Goal: Information Seeking & Learning: Learn about a topic

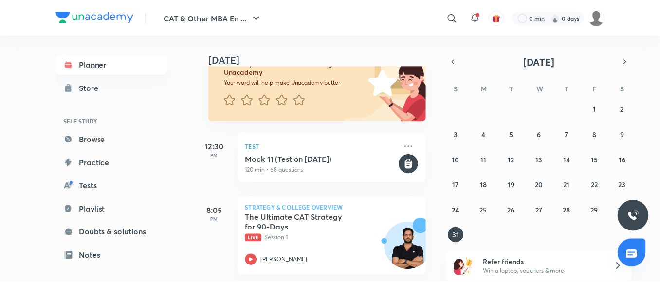
scroll to position [89, 0]
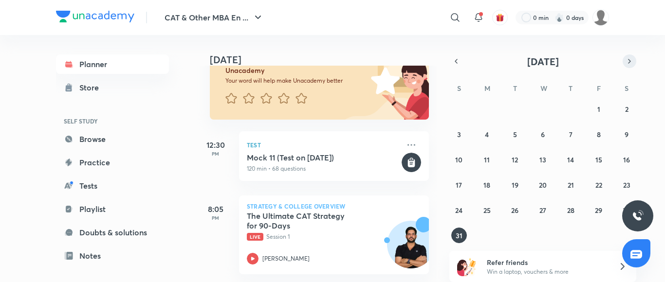
click at [625, 59] on button "button" at bounding box center [630, 62] width 14 height 14
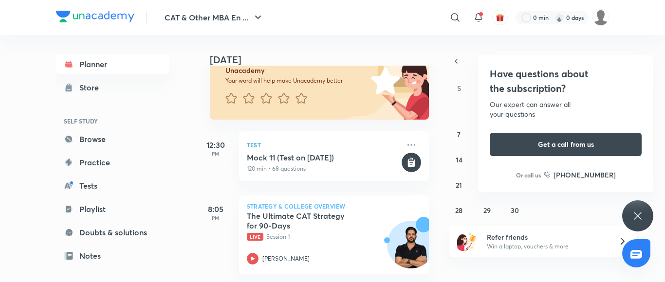
click at [484, 103] on div "Have questions about the subscription? Our expert can answer all your questions…" at bounding box center [565, 123] width 175 height 137
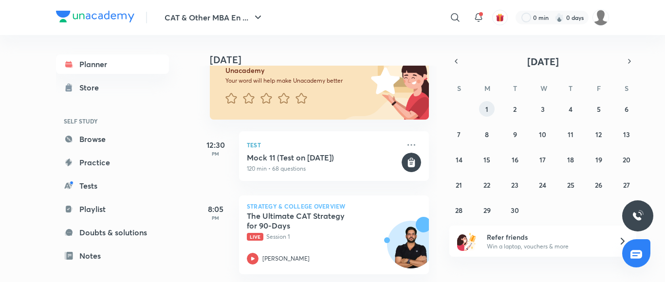
click at [484, 103] on button "1" at bounding box center [487, 109] width 16 height 16
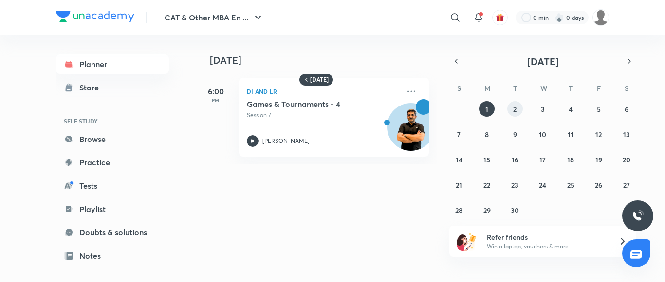
click at [512, 107] on button "2" at bounding box center [515, 109] width 16 height 16
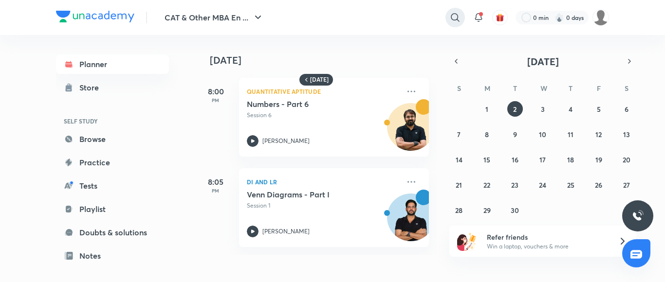
click at [448, 17] on div at bounding box center [454, 17] width 19 height 19
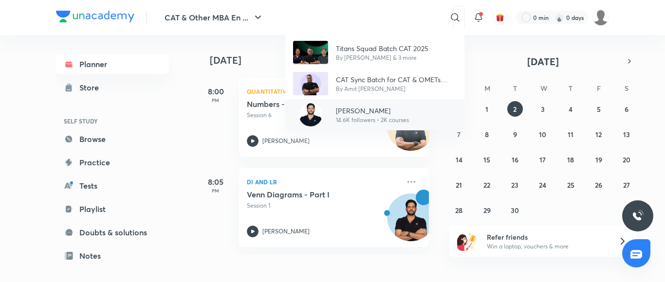
click at [373, 106] on p "[PERSON_NAME]" at bounding box center [372, 111] width 73 height 10
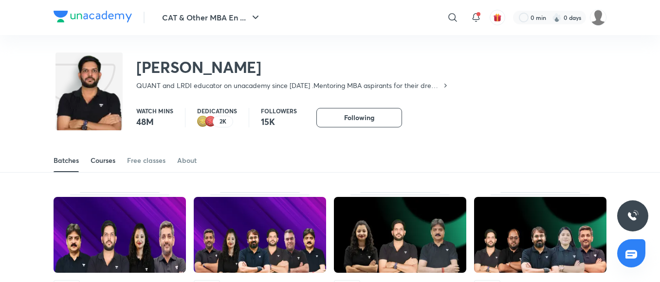
click at [106, 162] on div "Courses" at bounding box center [103, 161] width 25 height 10
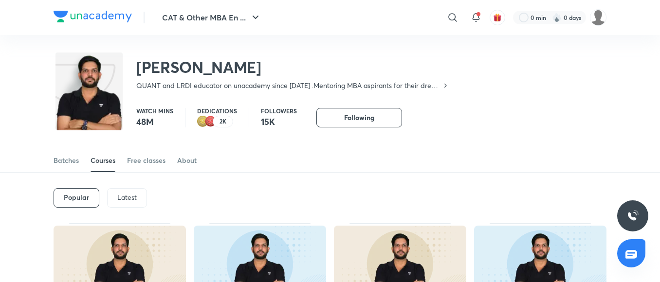
click at [117, 194] on p "Latest" at bounding box center [126, 198] width 19 height 8
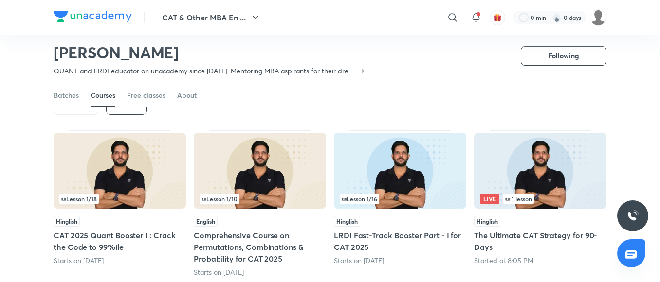
scroll to position [62, 0]
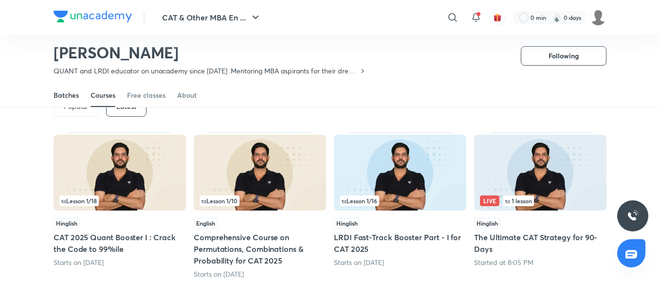
click at [65, 98] on div "Batches" at bounding box center [66, 96] width 25 height 10
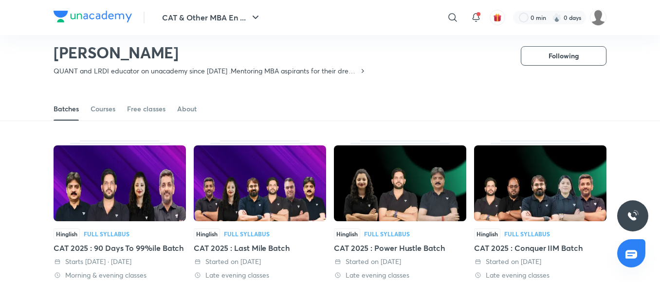
scroll to position [59, 0]
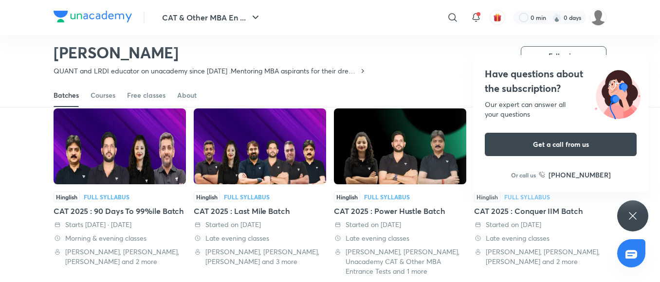
click at [639, 219] on div "Have questions about the subscription? Our expert can answer all your questions…" at bounding box center [632, 216] width 31 height 31
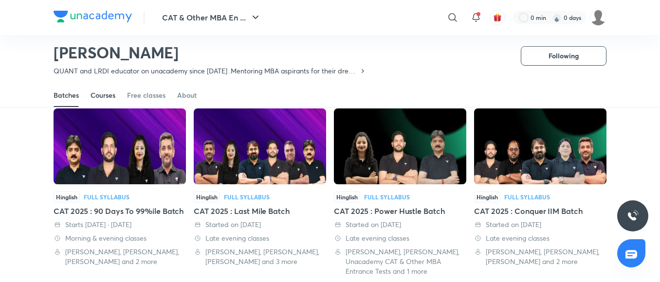
click at [106, 94] on div "Courses" at bounding box center [103, 96] width 25 height 10
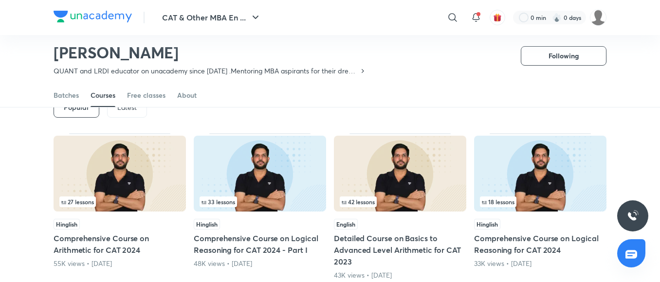
scroll to position [41, 0]
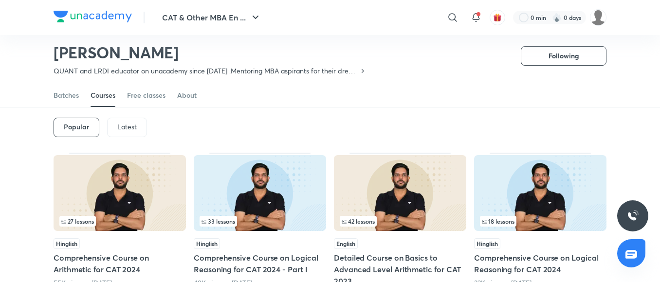
click at [135, 122] on div "Latest" at bounding box center [127, 127] width 40 height 19
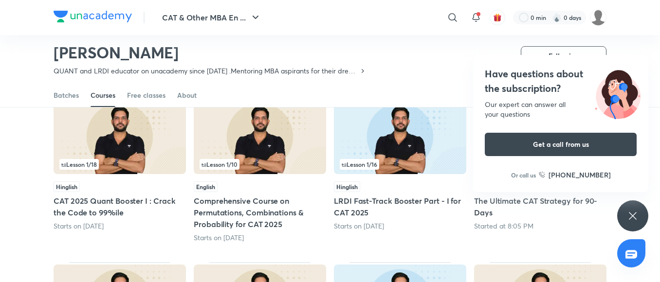
scroll to position [100, 0]
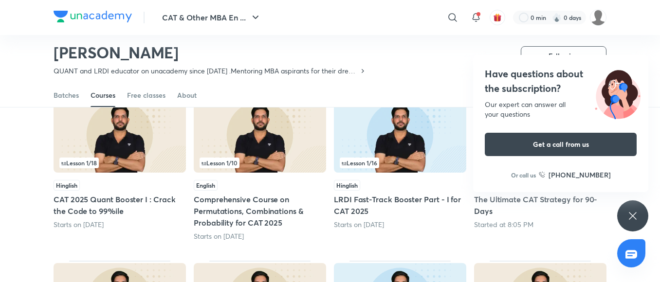
click at [636, 209] on div "Have questions about the subscription? Our expert can answer all your questions…" at bounding box center [632, 216] width 31 height 31
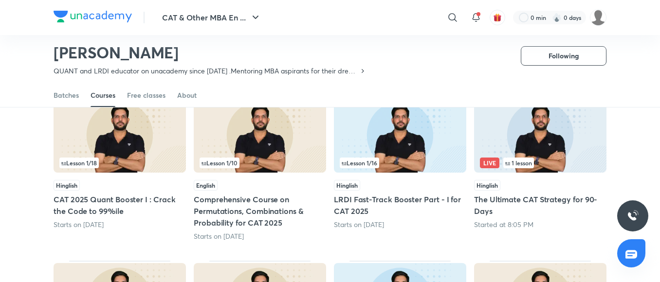
click at [383, 149] on img at bounding box center [400, 135] width 132 height 76
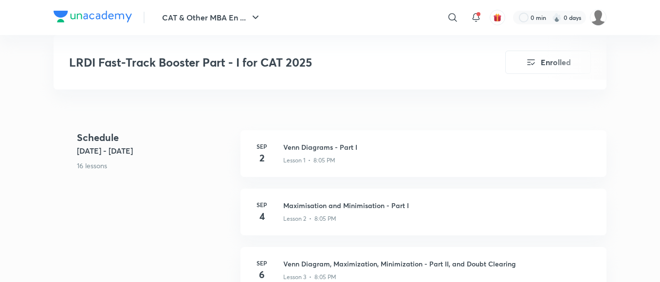
scroll to position [342, 0]
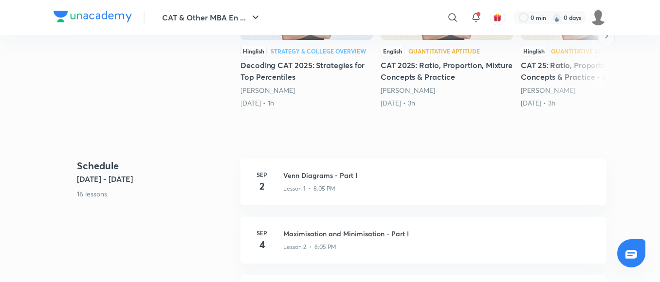
scroll to position [100, 0]
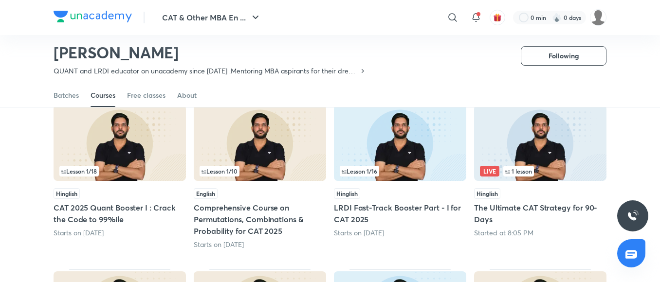
scroll to position [72, 0]
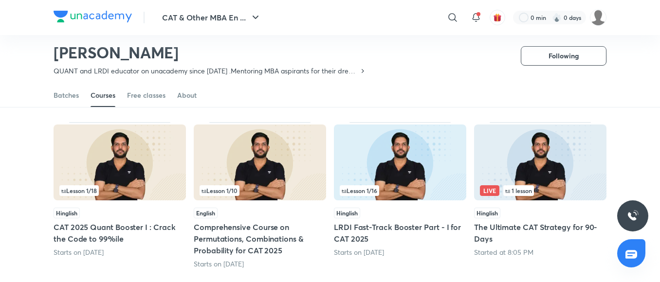
click at [137, 141] on img at bounding box center [120, 163] width 132 height 76
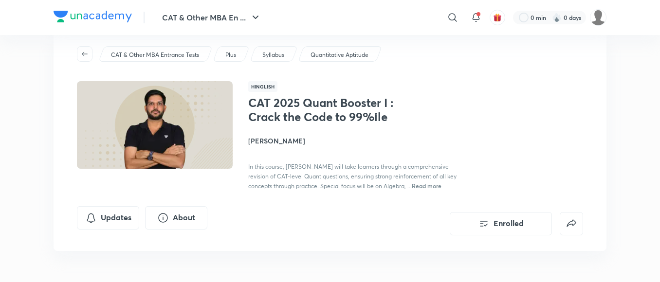
scroll to position [19, 0]
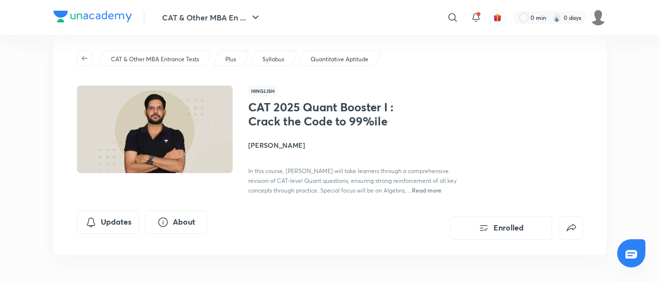
scroll to position [72, 0]
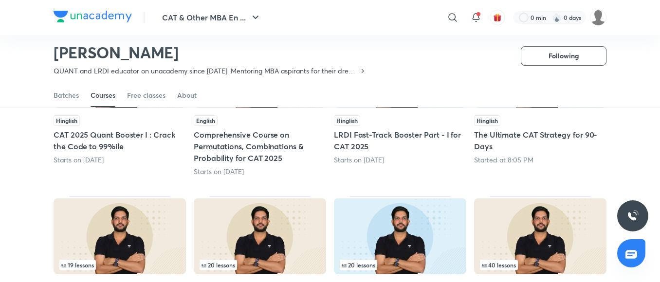
scroll to position [178, 0]
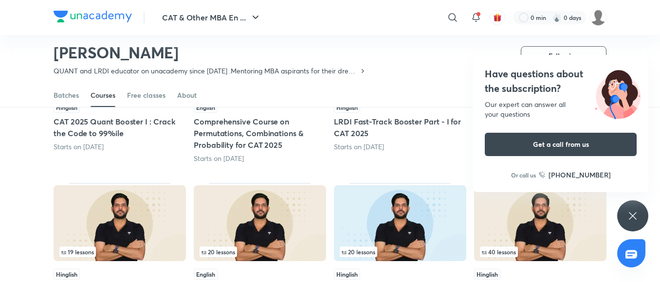
click at [574, 167] on div "Have questions about the subscription? Our expert can answer all your questions…" at bounding box center [560, 123] width 175 height 137
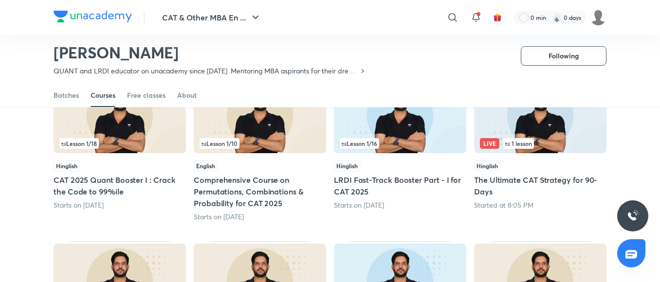
scroll to position [100, 0]
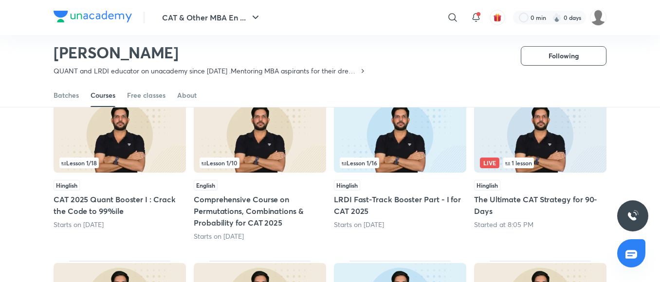
click at [567, 140] on img at bounding box center [540, 135] width 132 height 76
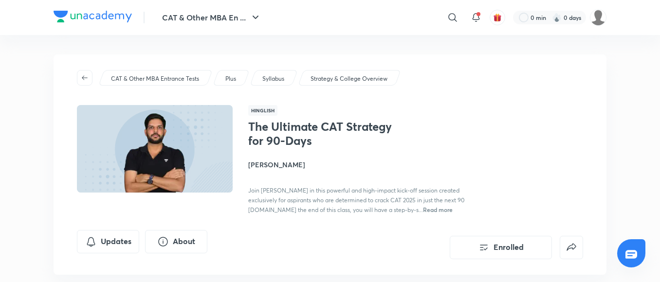
scroll to position [100, 0]
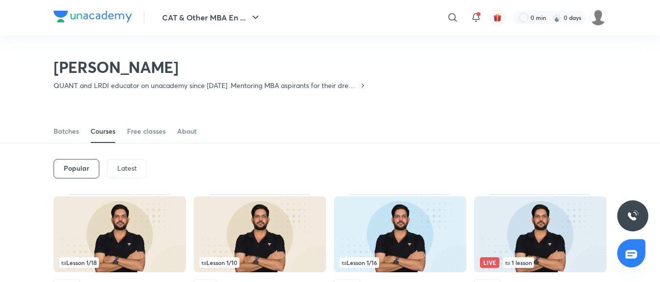
scroll to position [34, 0]
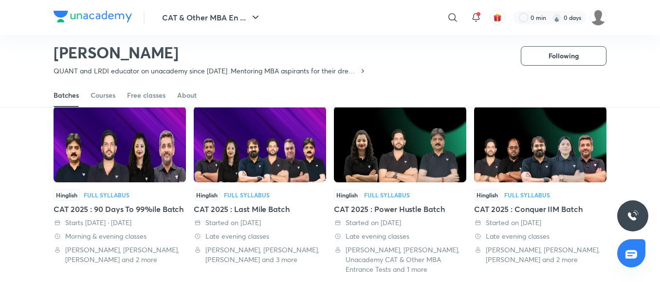
scroll to position [42, 0]
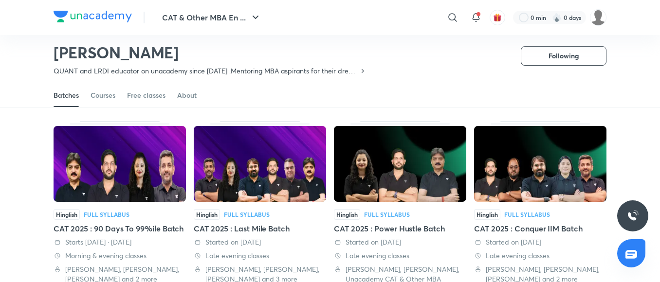
click at [92, 178] on img at bounding box center [120, 164] width 132 height 76
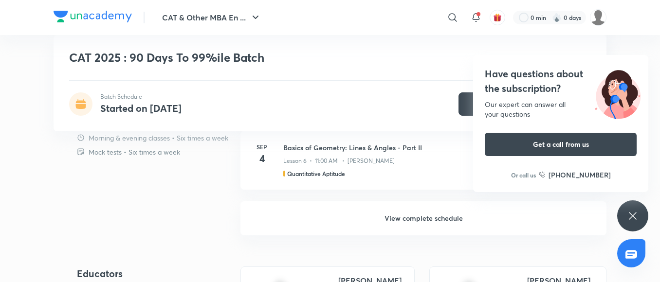
scroll to position [935, 0]
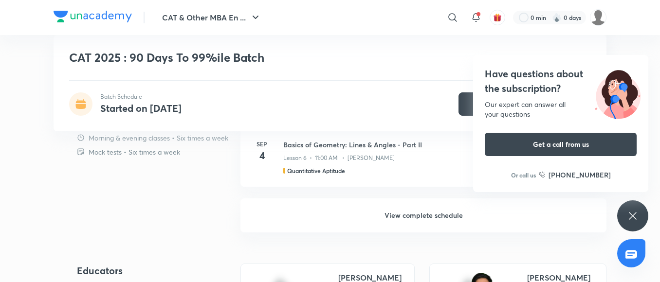
click at [403, 214] on h6 "View complete schedule" at bounding box center [423, 216] width 366 height 34
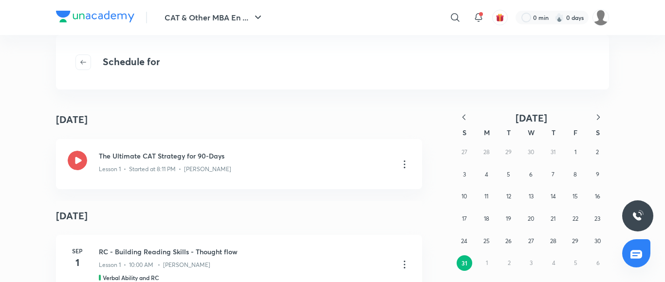
click at [598, 112] on icon "button" at bounding box center [598, 117] width 10 height 10
click at [487, 153] on abbr "1" at bounding box center [487, 151] width 2 height 7
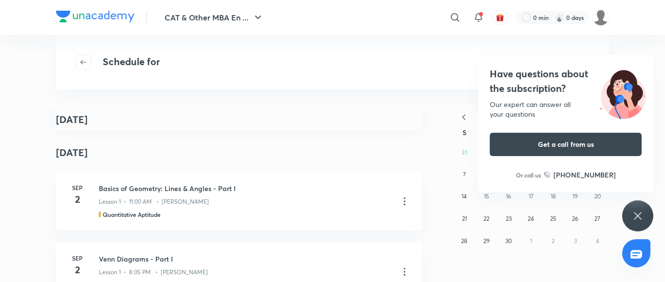
scroll to position [306, 0]
